Goal: Find specific page/section: Find specific page/section

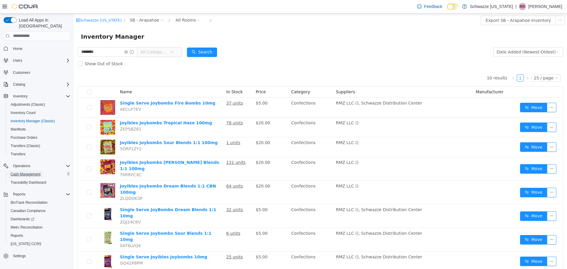
click at [31, 171] on span "Cash Management" at bounding box center [26, 174] width 30 height 7
